Goal: Information Seeking & Learning: Learn about a topic

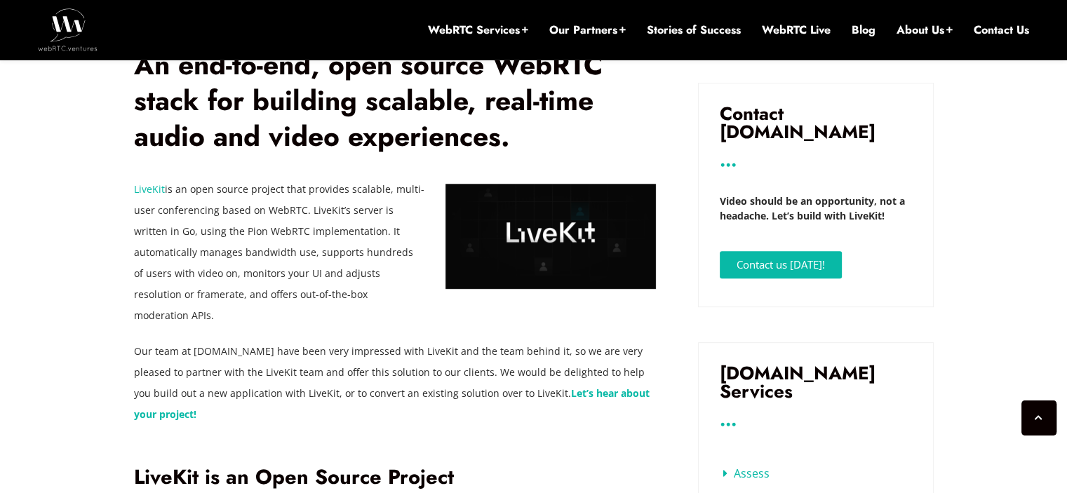
scroll to position [667, 0]
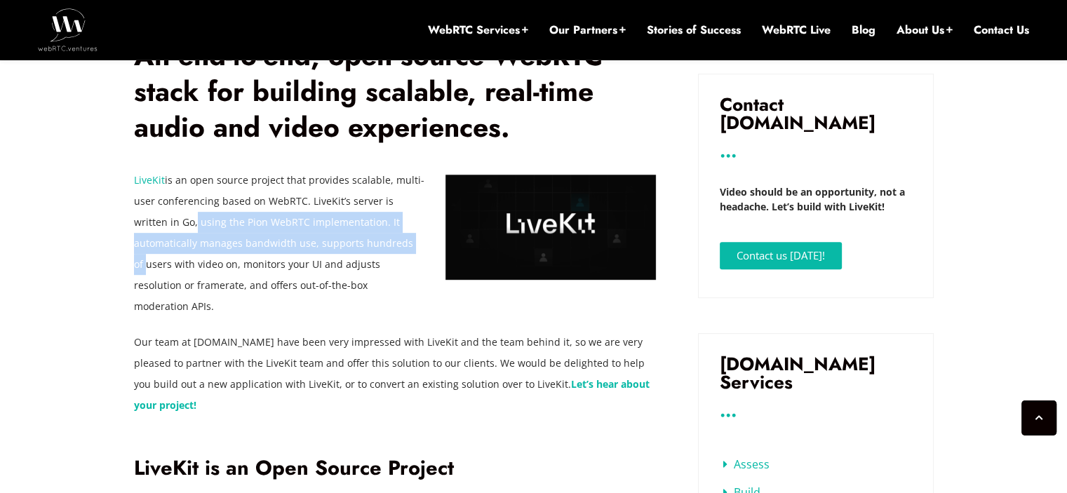
drag, startPoint x: 157, startPoint y: 225, endPoint x: 350, endPoint y: 252, distance: 194.9
click at [350, 252] on p "LiveKit is an open source project that provides scalable, multi-user conferenci…" at bounding box center [395, 243] width 522 height 147
click at [248, 236] on span "LiveKit is an open source project that provides scalable, multi-user conferenci…" at bounding box center [279, 243] width 291 height 140
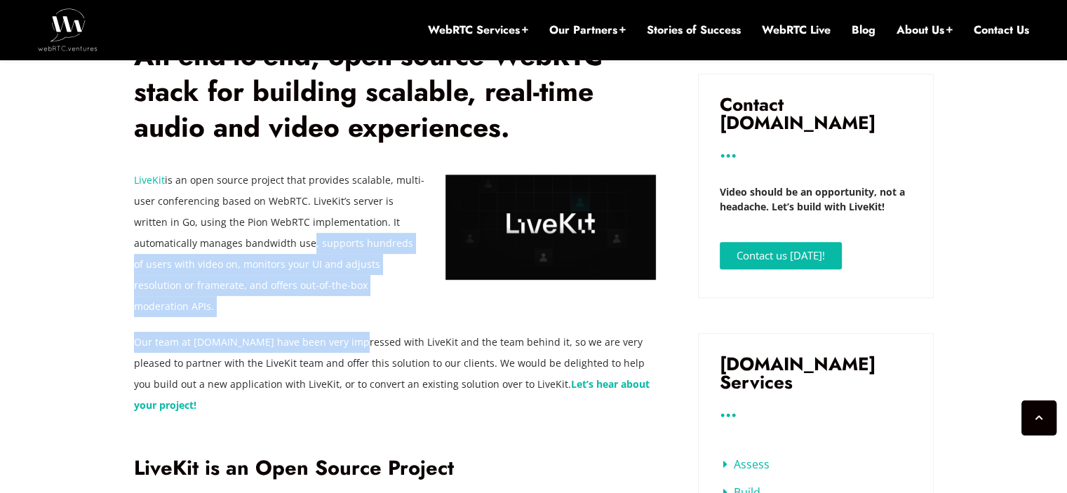
drag, startPoint x: 240, startPoint y: 238, endPoint x: 353, endPoint y: 305, distance: 131.2
click at [353, 305] on div "LiveKit is an open source project that provides scalable, multi-user conferenci…" at bounding box center [395, 293] width 522 height 246
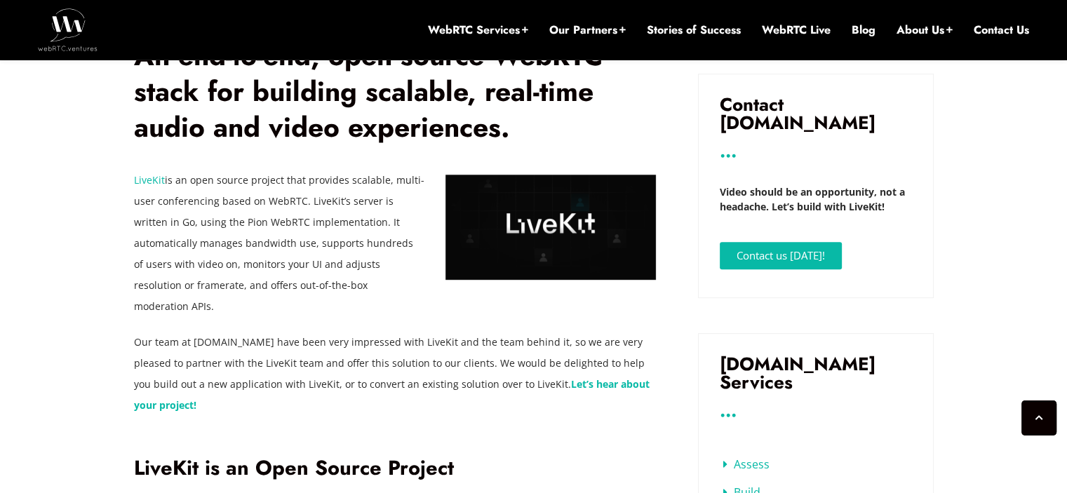
click at [188, 249] on span "LiveKit is an open source project that provides scalable, multi-user conferenci…" at bounding box center [279, 243] width 291 height 140
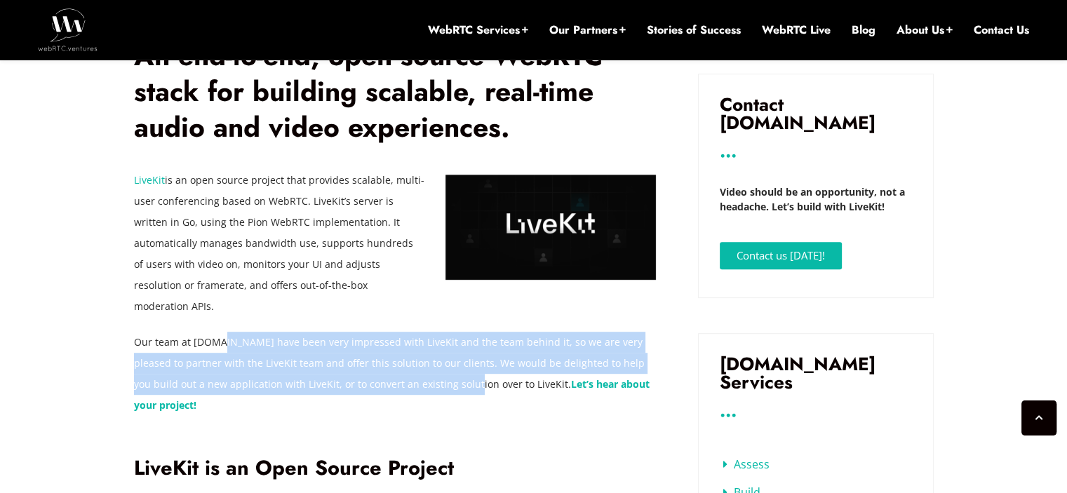
drag, startPoint x: 411, startPoint y: 338, endPoint x: 445, endPoint y: 354, distance: 37.4
click at [445, 354] on div "LiveKit is an open source project that provides scalable, multi-user conferenci…" at bounding box center [395, 293] width 522 height 246
click at [382, 339] on span "Our team at [DOMAIN_NAME] have been very impressed with LiveKit and the team be…" at bounding box center [389, 362] width 511 height 55
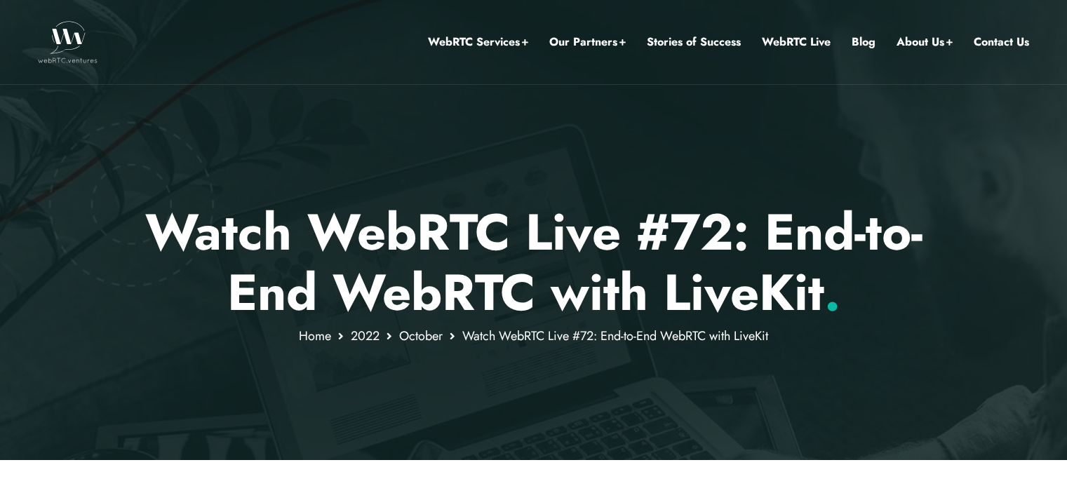
scroll to position [646, 0]
